Goal: Information Seeking & Learning: Learn about a topic

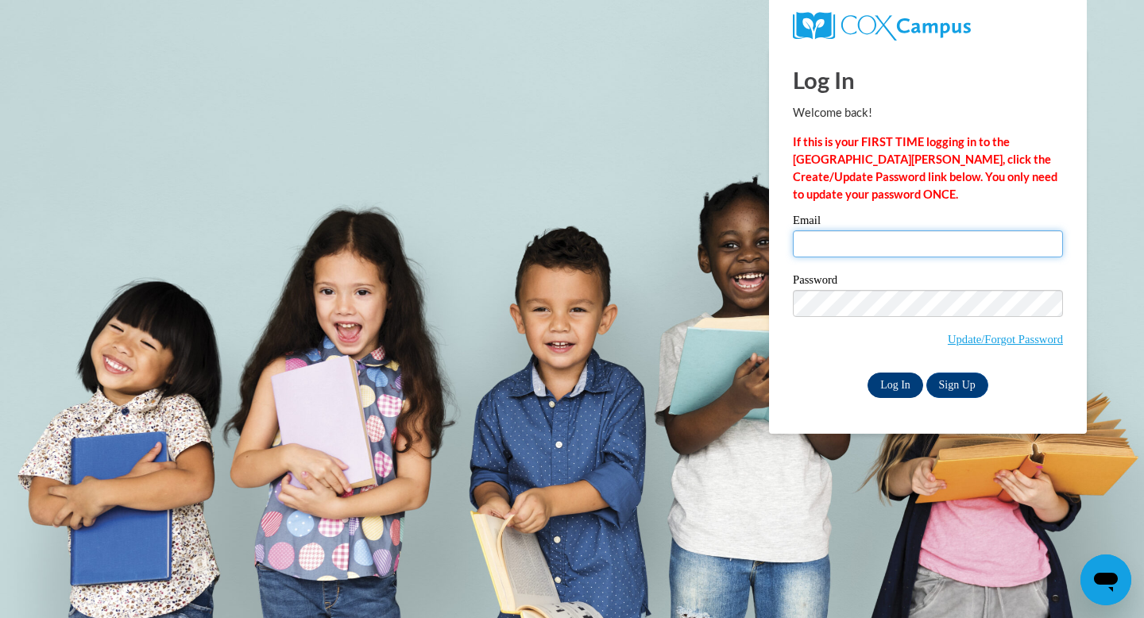
type input "MEGAN.GEE@FRANKLIN.K12.GA.US"
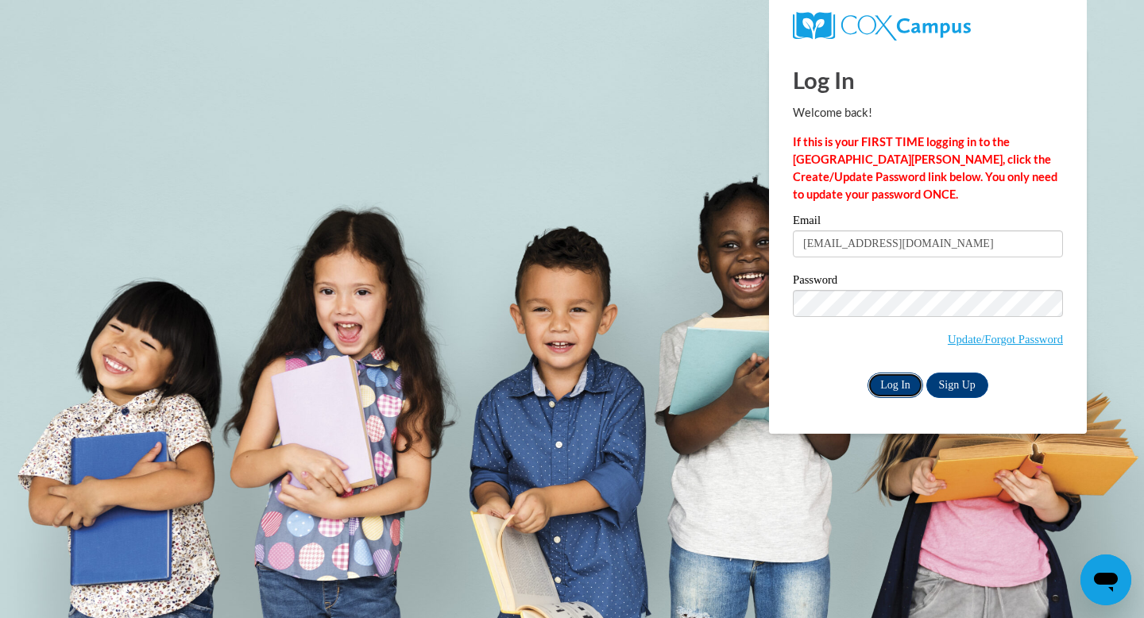
click at [903, 380] on input "Log In" at bounding box center [895, 385] width 56 height 25
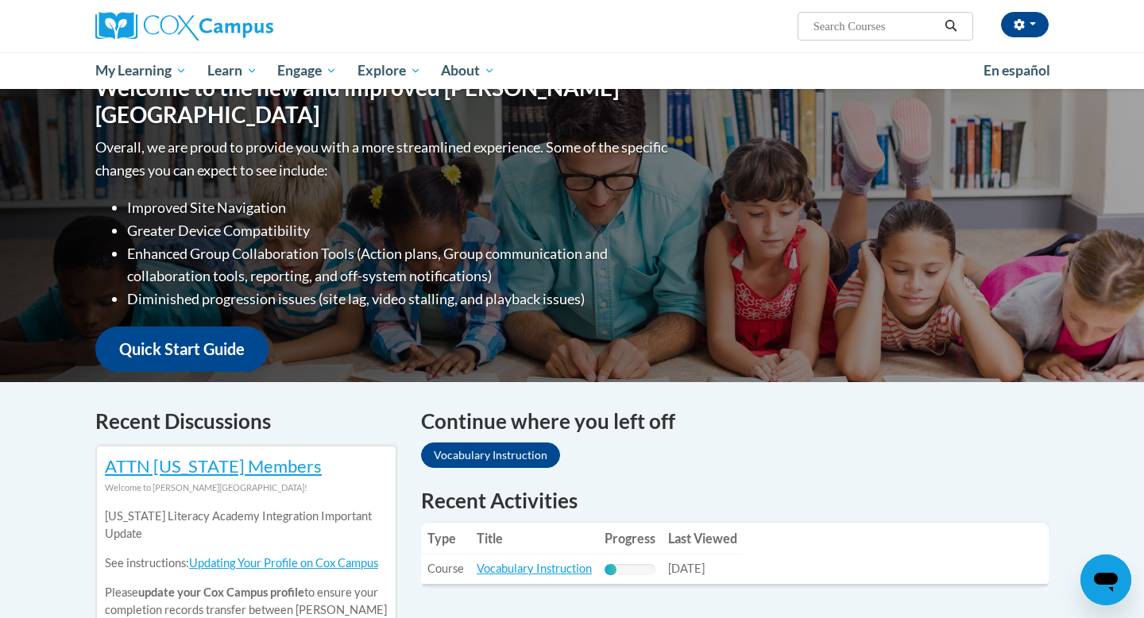
scroll to position [223, 0]
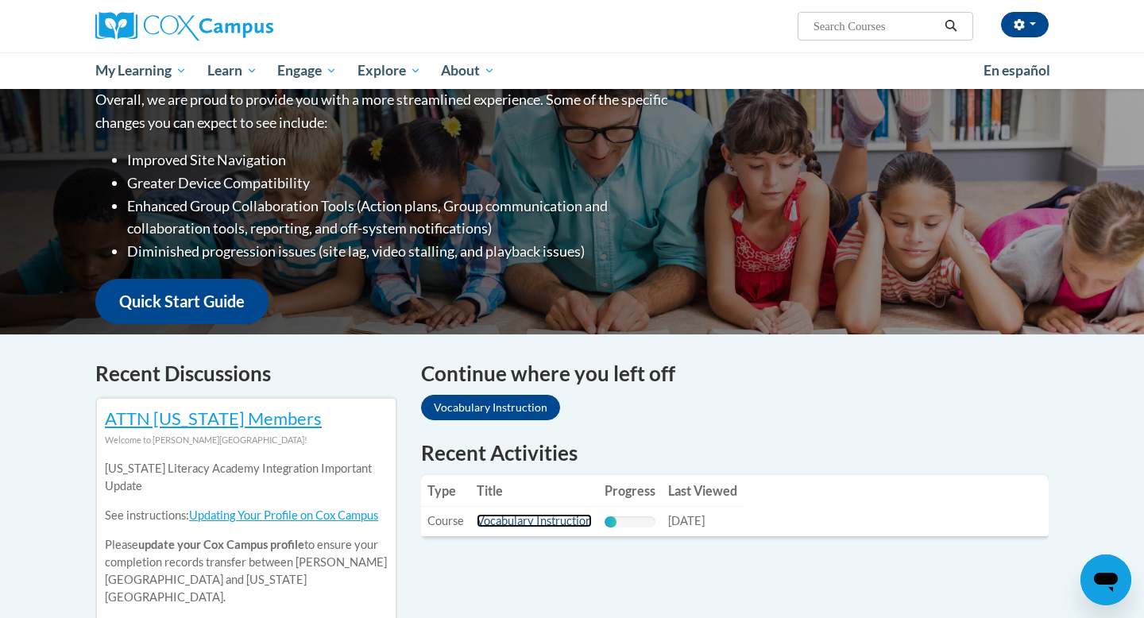
click at [528, 526] on link "Vocabulary Instruction" at bounding box center [534, 521] width 115 height 14
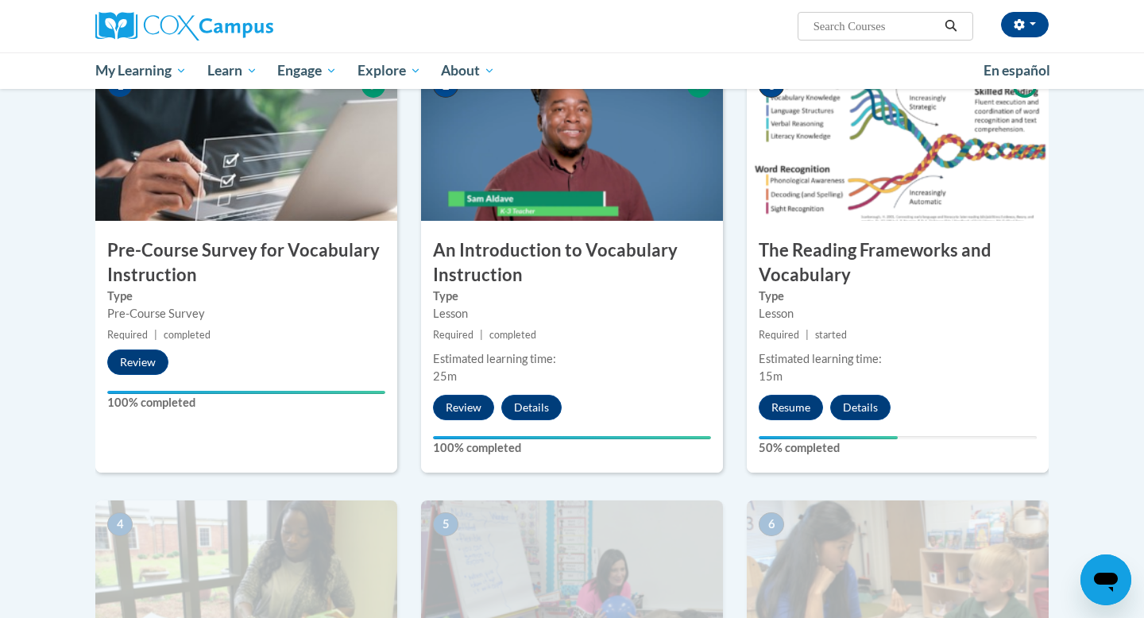
scroll to position [355, 0]
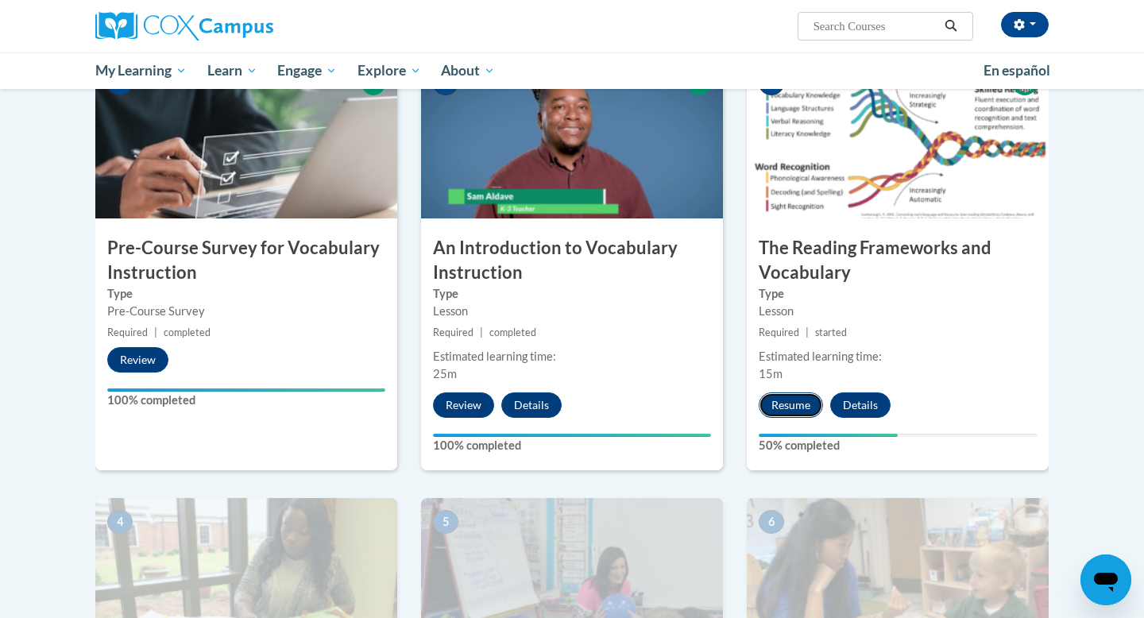
click at [790, 401] on button "Resume" at bounding box center [791, 404] width 64 height 25
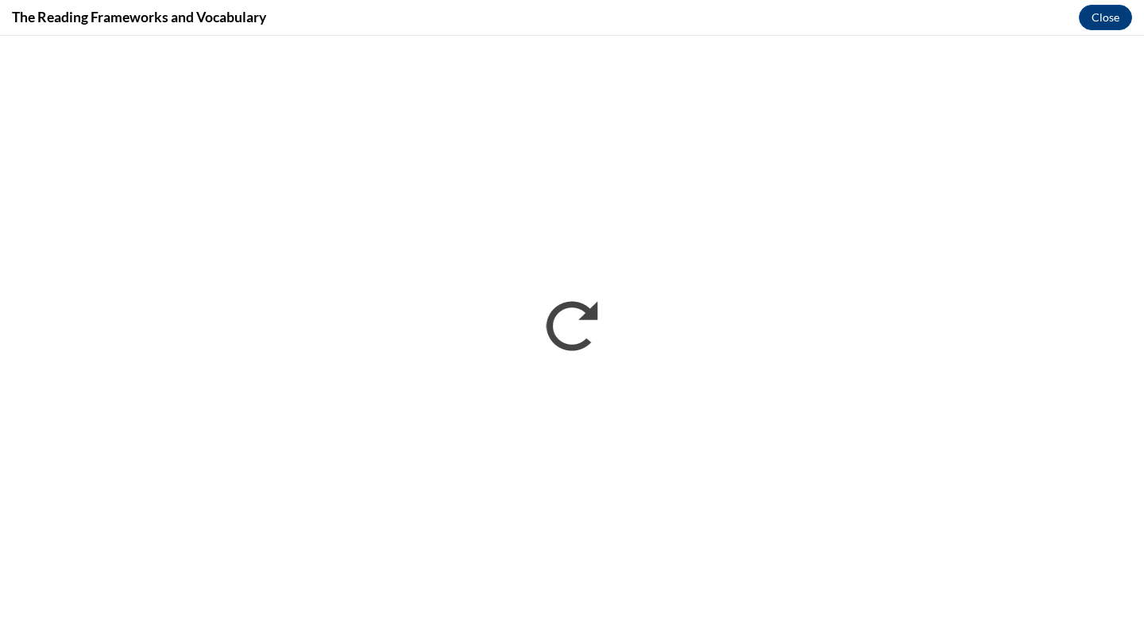
scroll to position [0, 0]
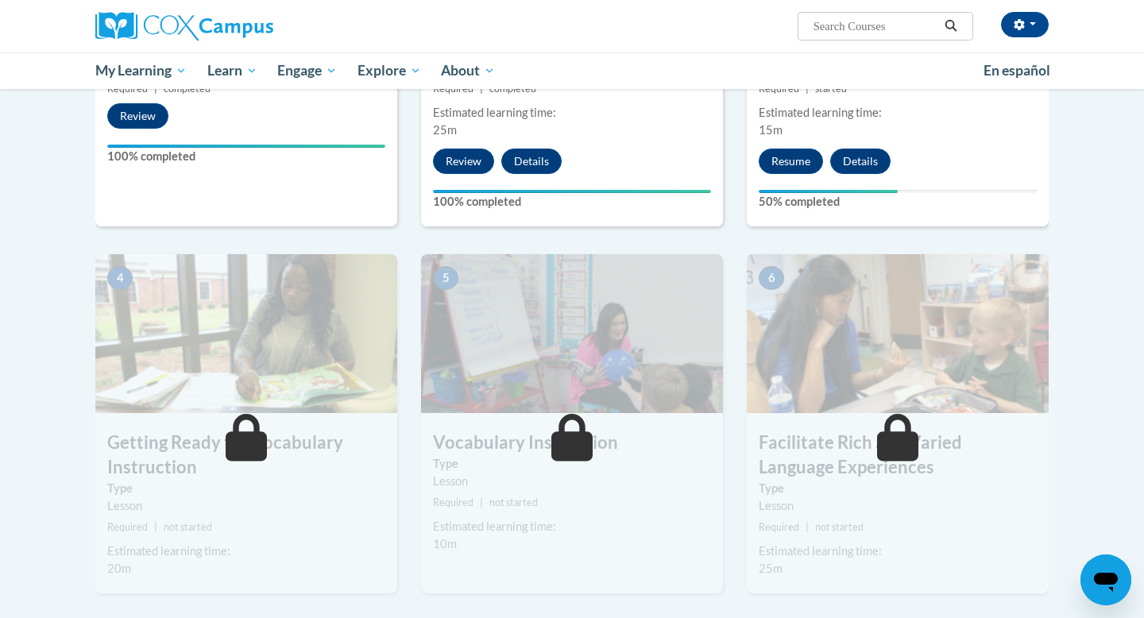
scroll to position [466, 0]
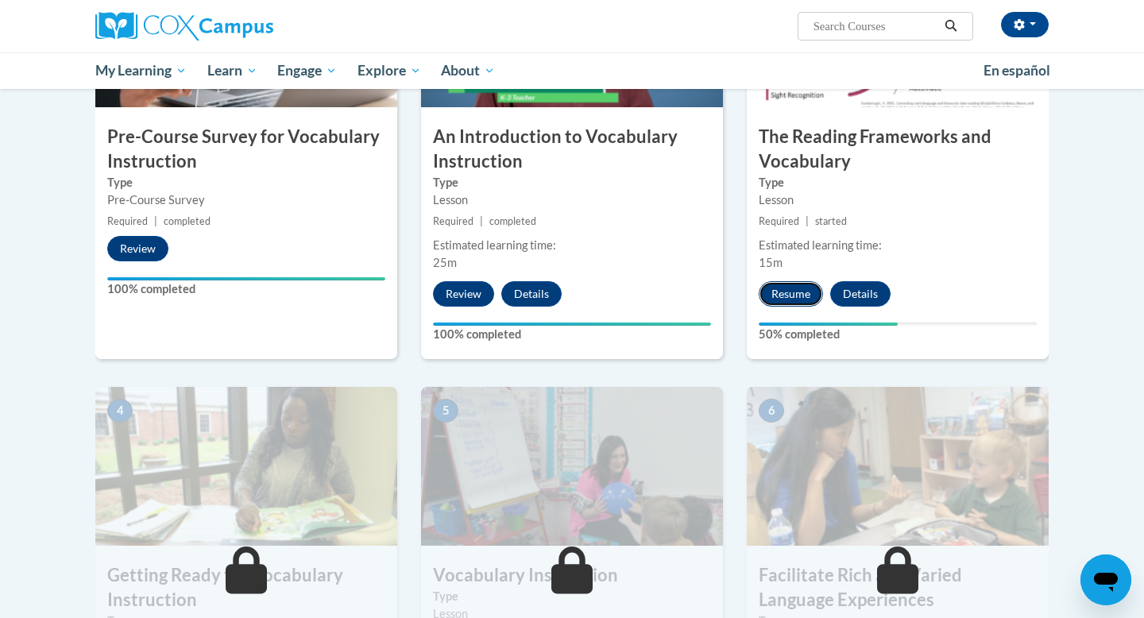
click at [778, 291] on button "Resume" at bounding box center [791, 293] width 64 height 25
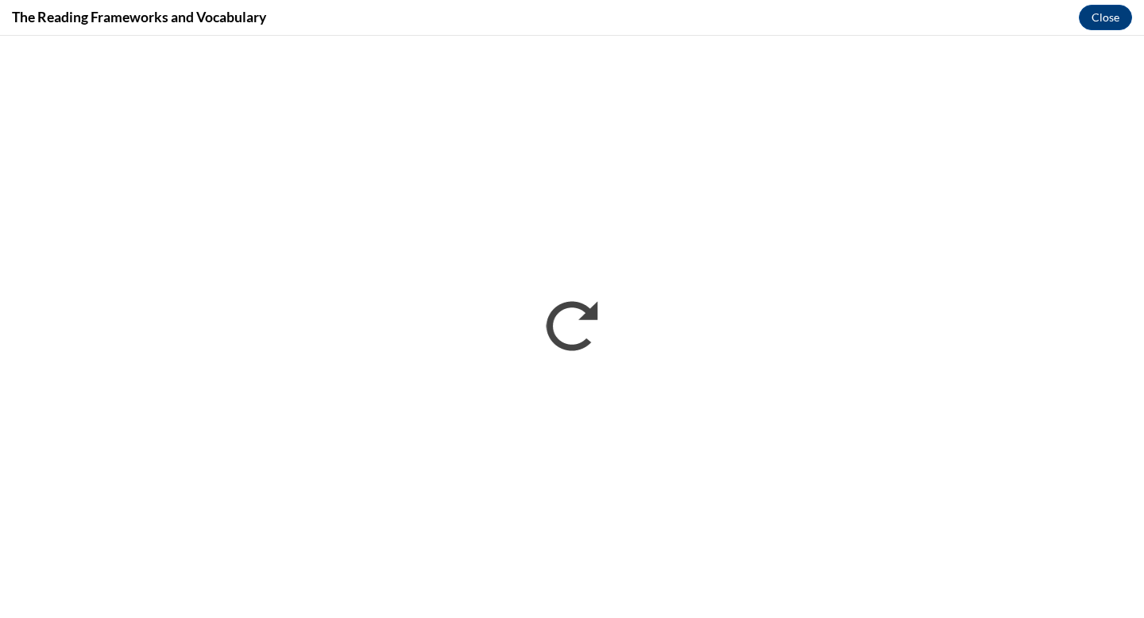
scroll to position [0, 0]
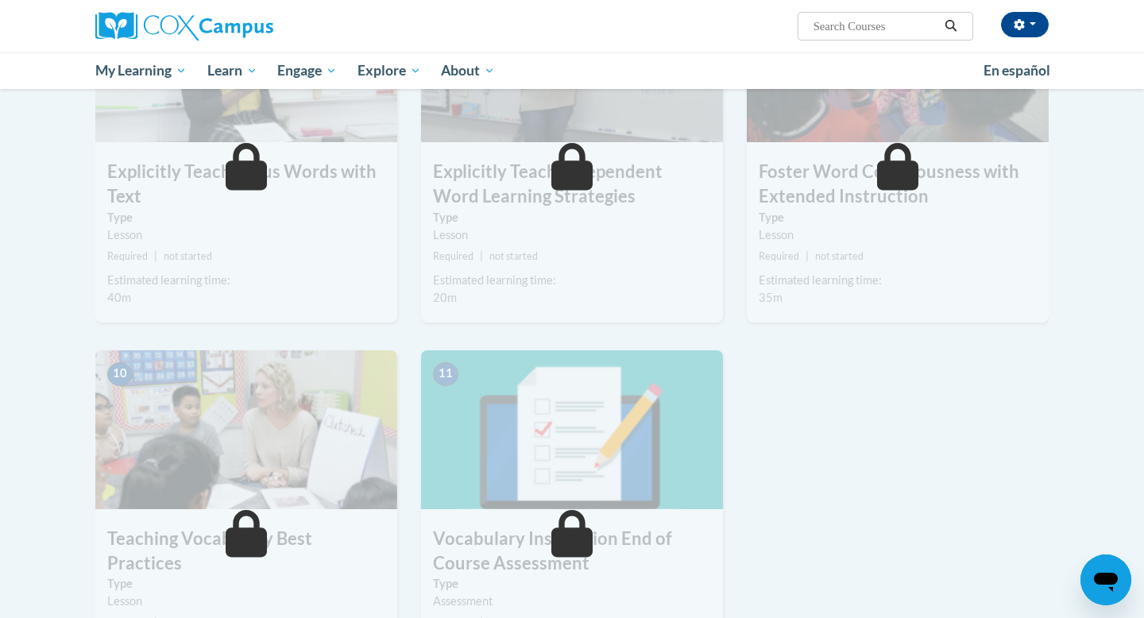
scroll to position [1316, 0]
